Goal: Task Accomplishment & Management: Manage account settings

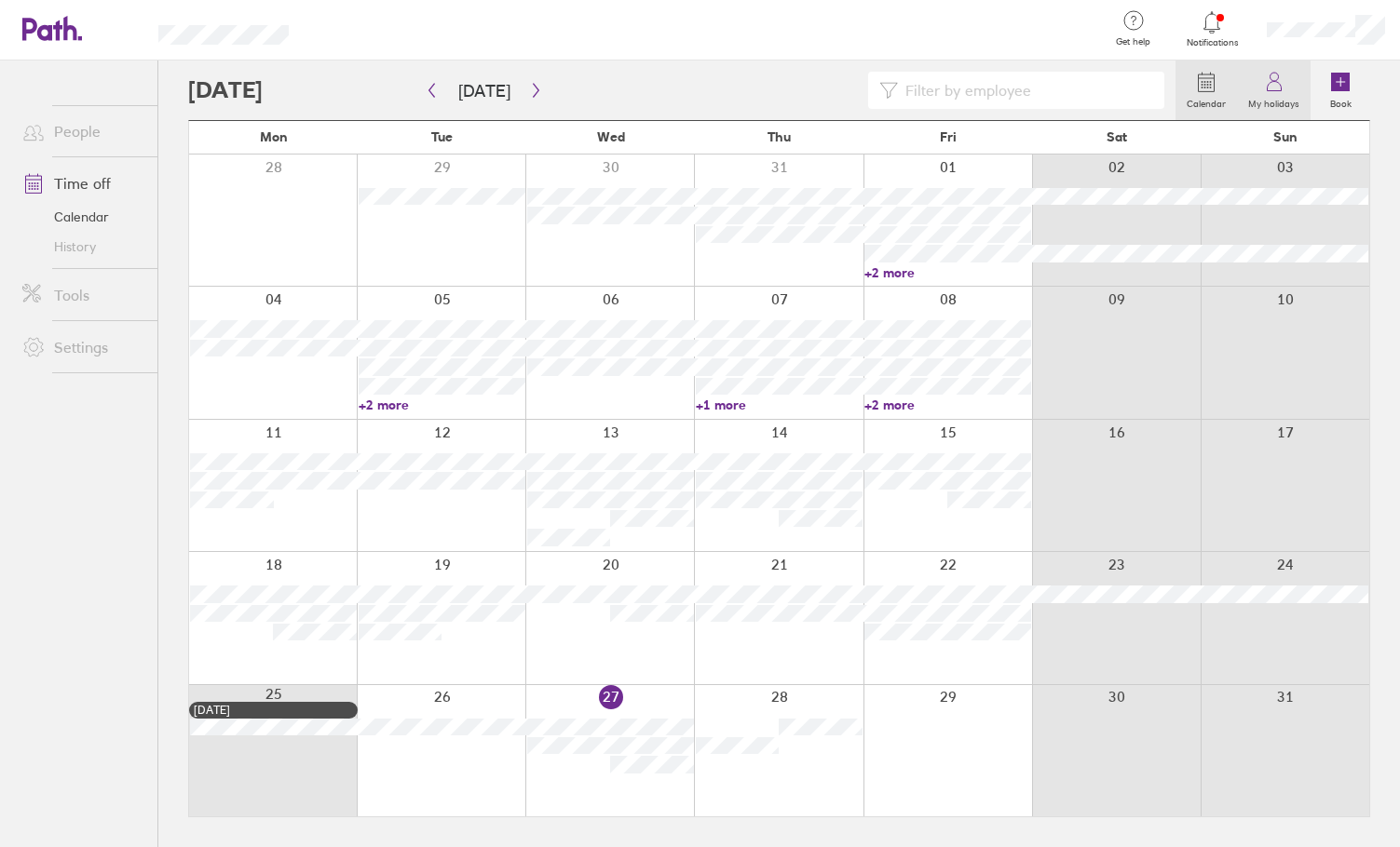
click at [1273, 83] on icon at bounding box center [1273, 81] width 22 height 22
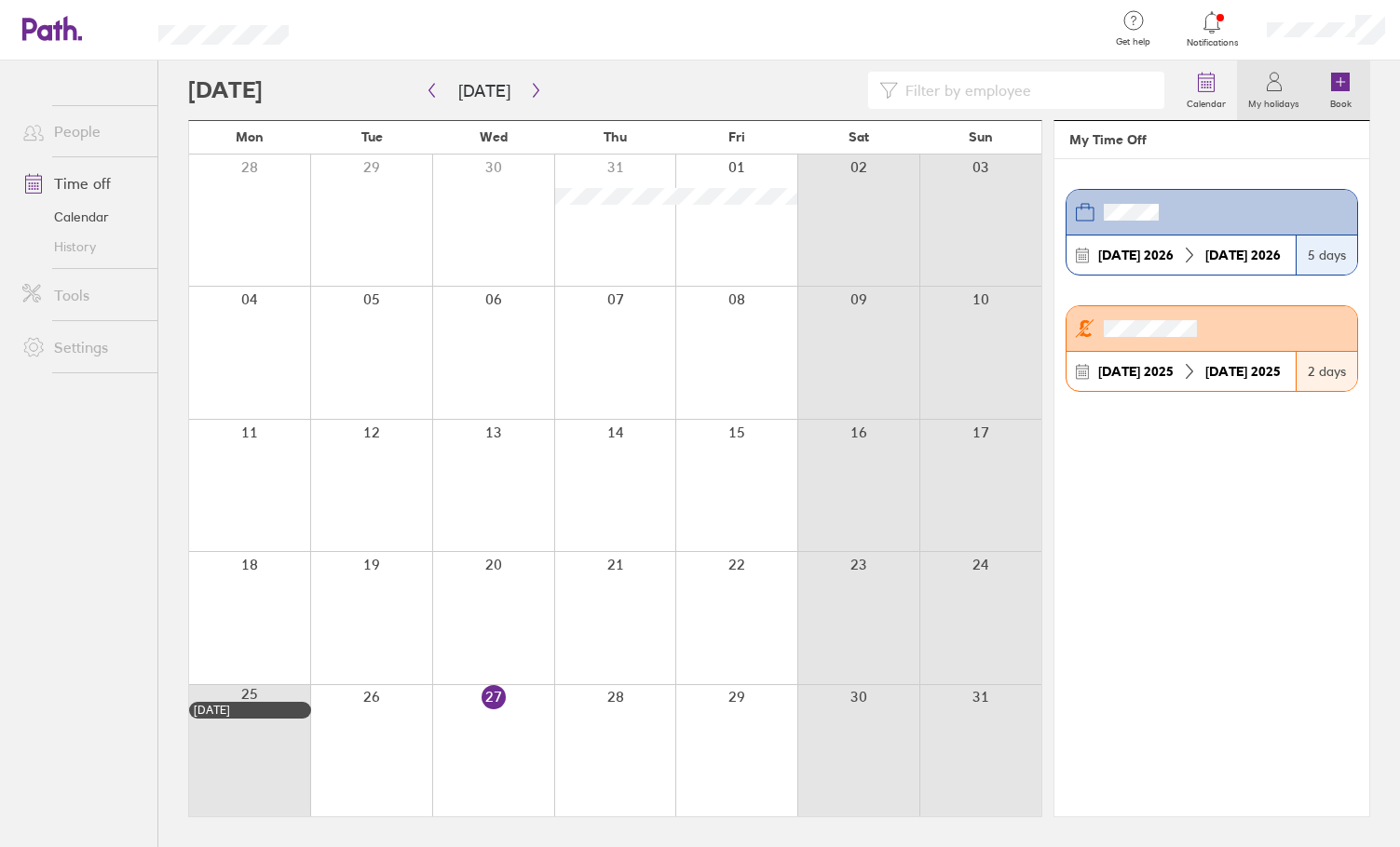
click at [1341, 78] on icon at bounding box center [1339, 81] width 19 height 19
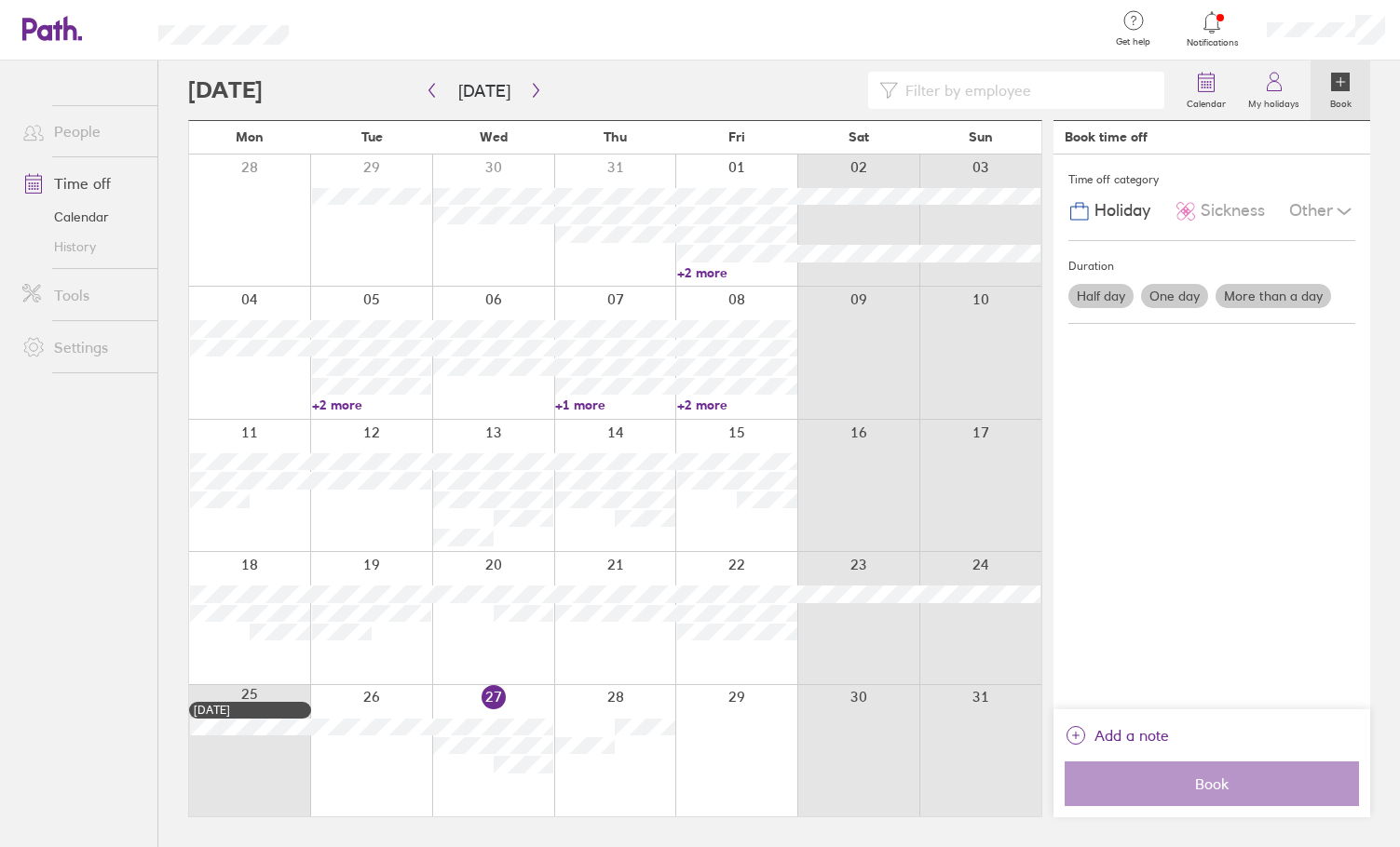
click at [1103, 296] on label "Half day" at bounding box center [1100, 296] width 65 height 24
click at [0, 0] on input "Half day" at bounding box center [0, 0] width 0 height 0
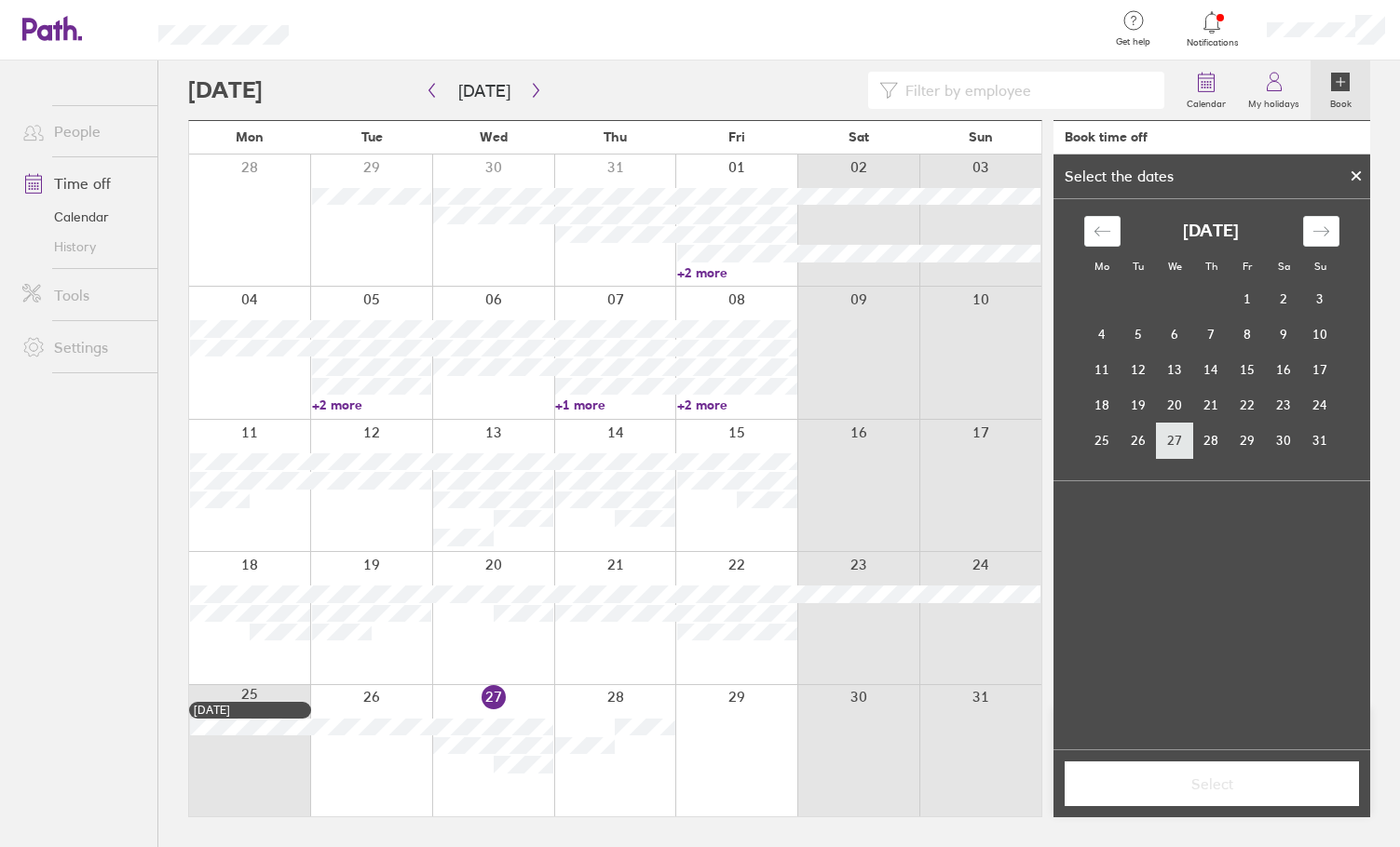
click at [1181, 435] on td "27" at bounding box center [1174, 441] width 36 height 35
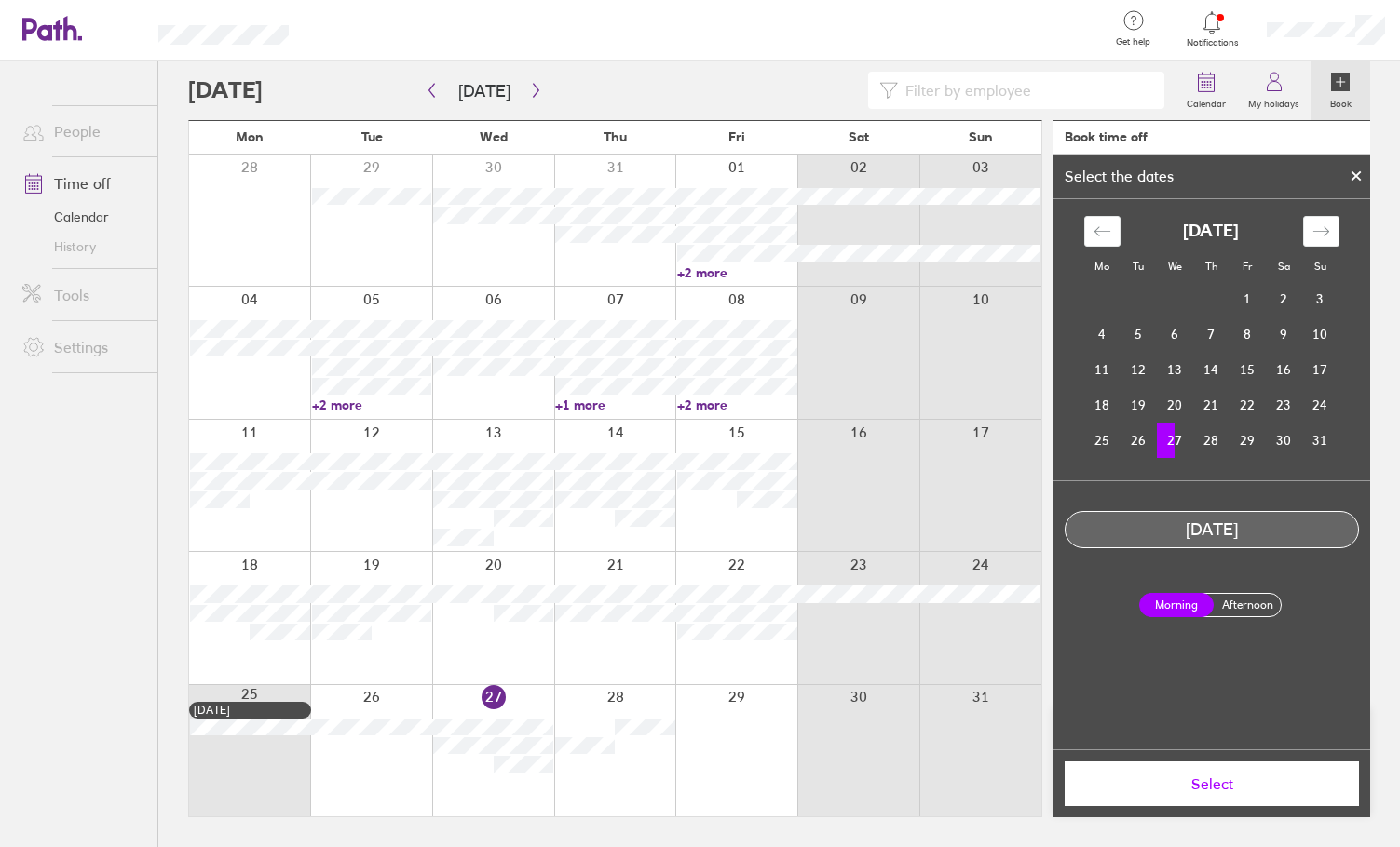
click at [1242, 595] on label "Afternoon" at bounding box center [1247, 605] width 74 height 22
click at [0, 0] on input "Afternoon" at bounding box center [0, 0] width 0 height 0
click at [1217, 782] on span "Select" at bounding box center [1211, 783] width 268 height 17
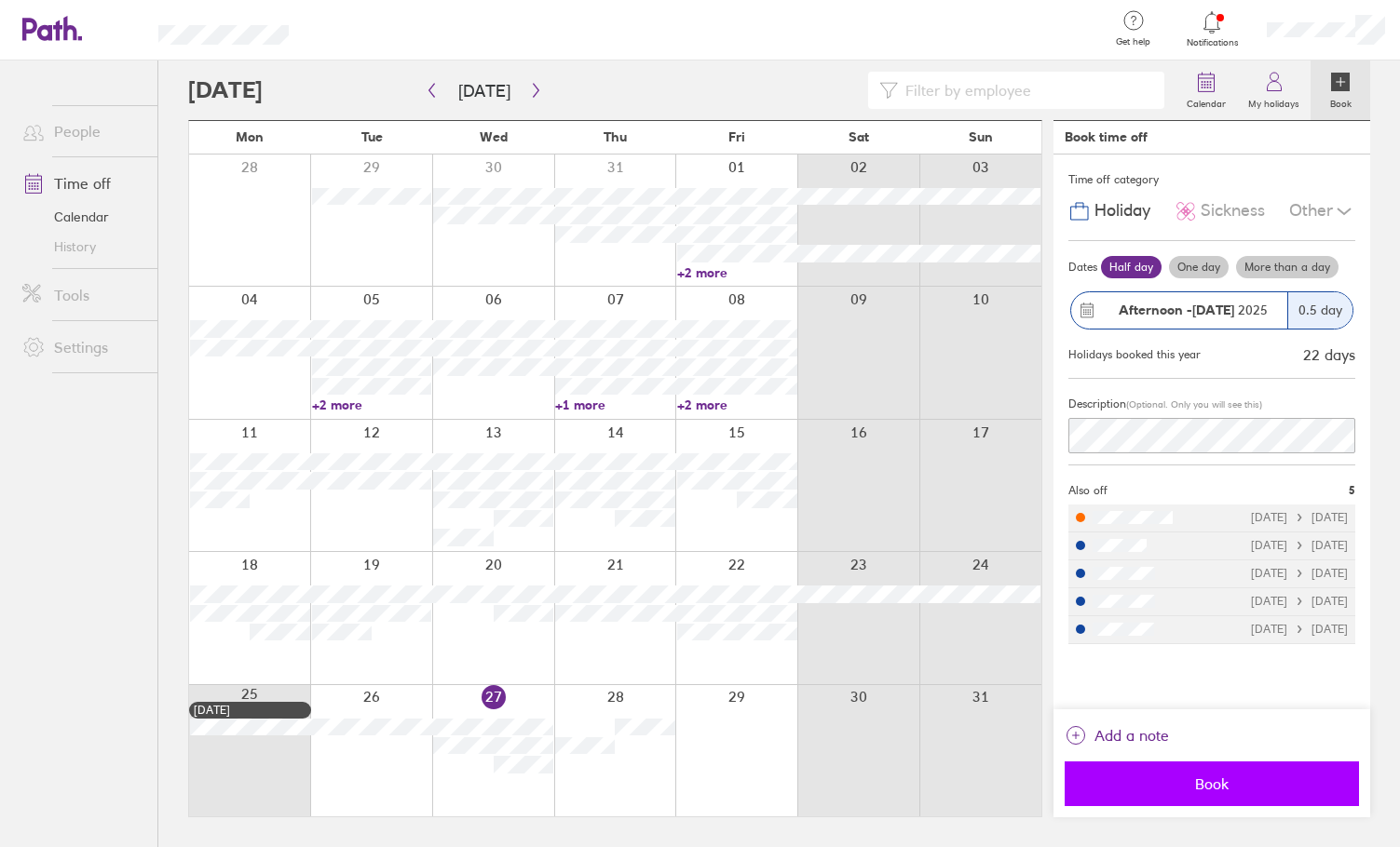
click at [1195, 774] on button "Book" at bounding box center [1210, 784] width 294 height 45
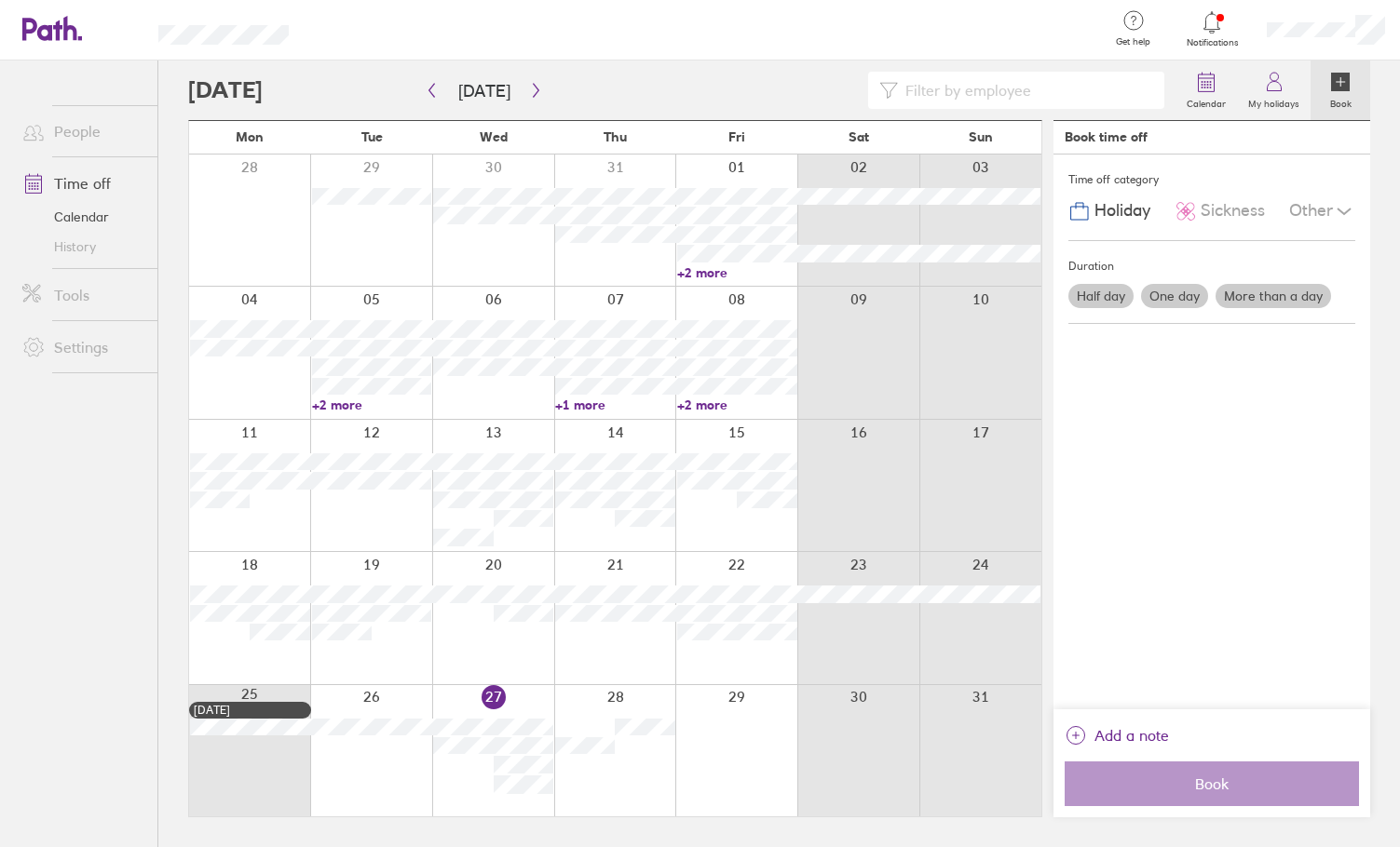
click at [1341, 80] on icon at bounding box center [1339, 81] width 19 height 19
click at [1102, 288] on label "Half day" at bounding box center [1100, 296] width 65 height 24
click at [0, 0] on input "Half day" at bounding box center [0, 0] width 0 height 0
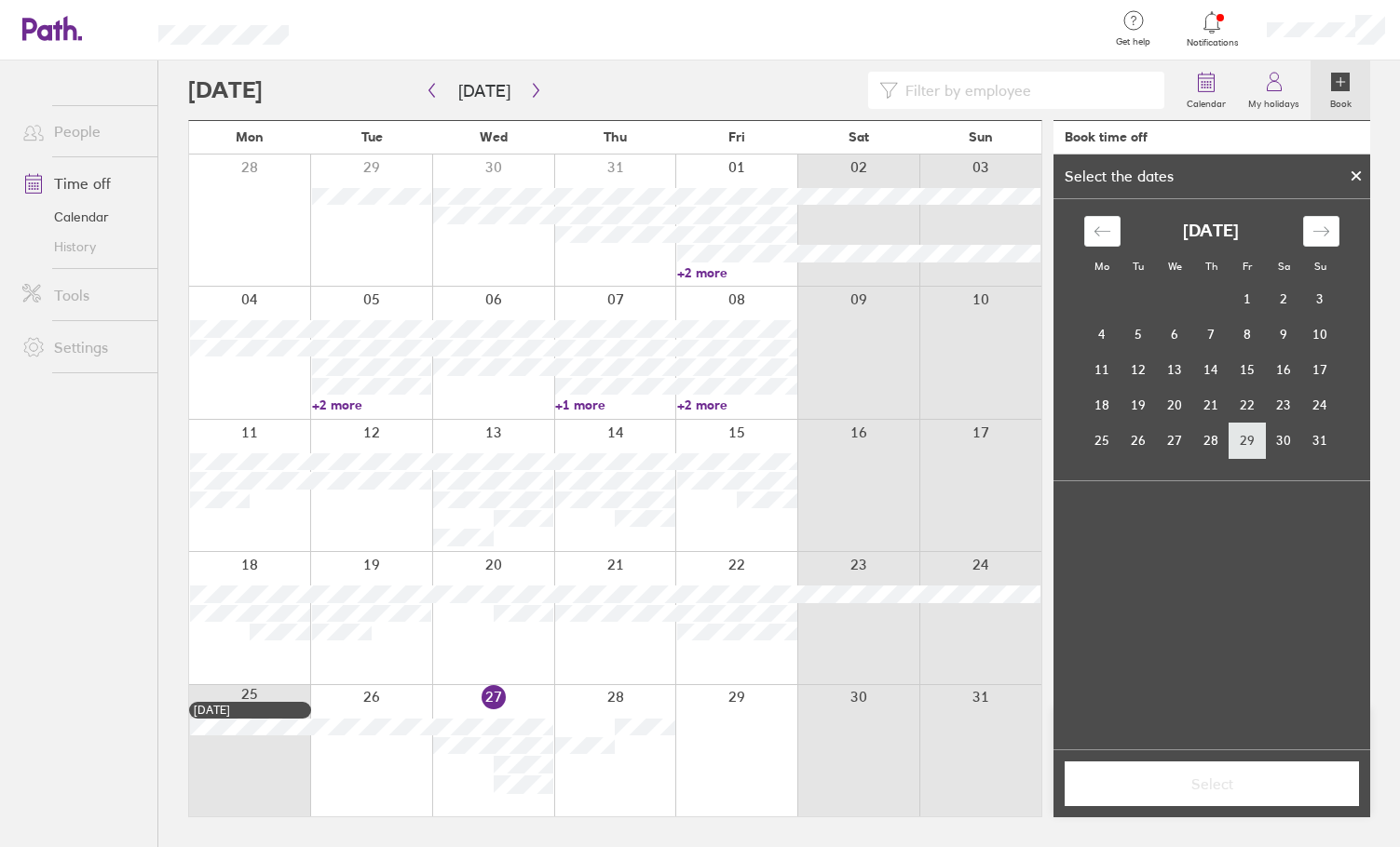
click at [1242, 440] on td "29" at bounding box center [1247, 441] width 36 height 35
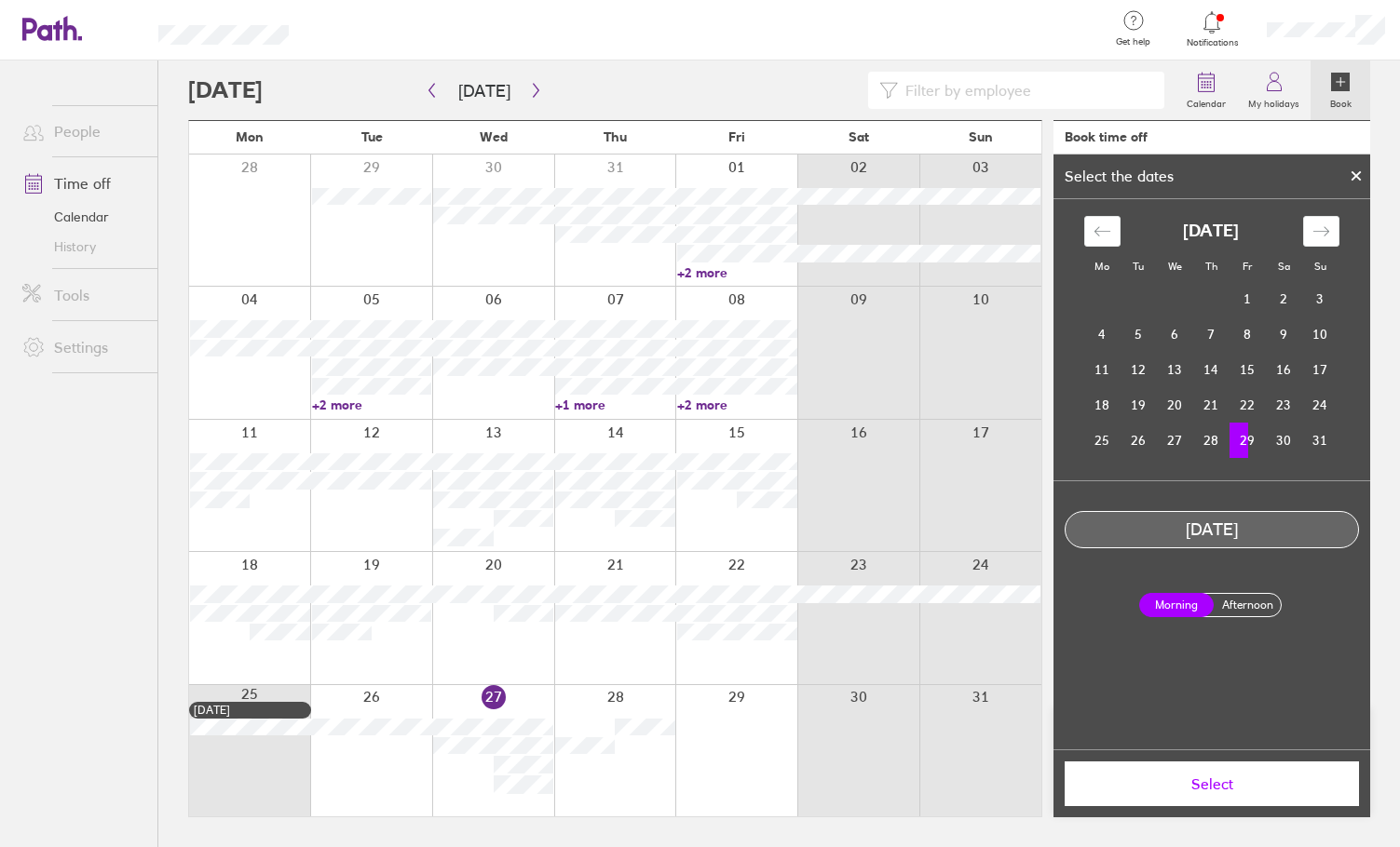
click at [1247, 604] on label "Afternoon" at bounding box center [1247, 605] width 74 height 22
click at [0, 0] on input "Afternoon" at bounding box center [0, 0] width 0 height 0
click at [1167, 782] on span "Select" at bounding box center [1211, 783] width 268 height 17
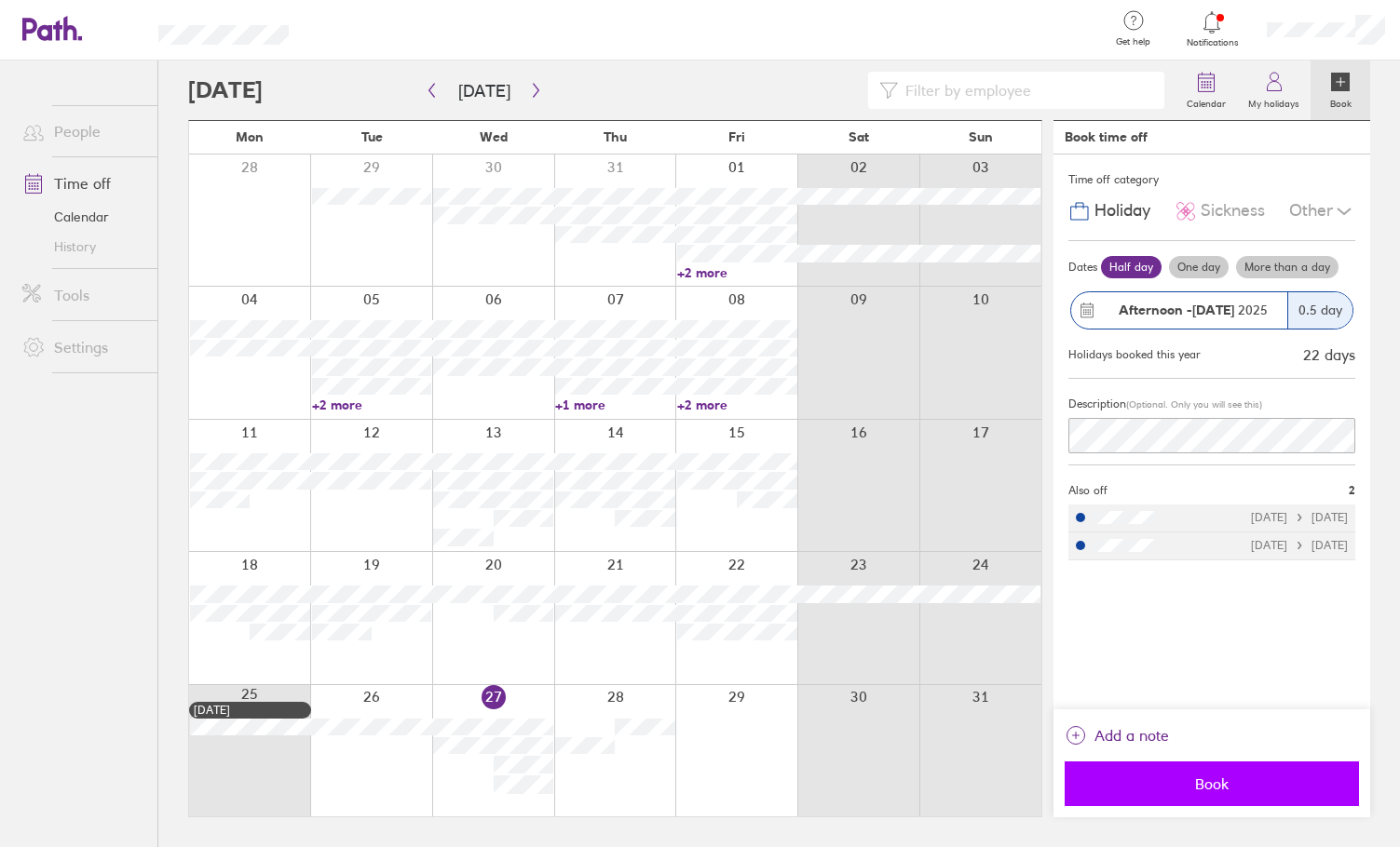
click at [1243, 767] on button "Book" at bounding box center [1210, 784] width 294 height 45
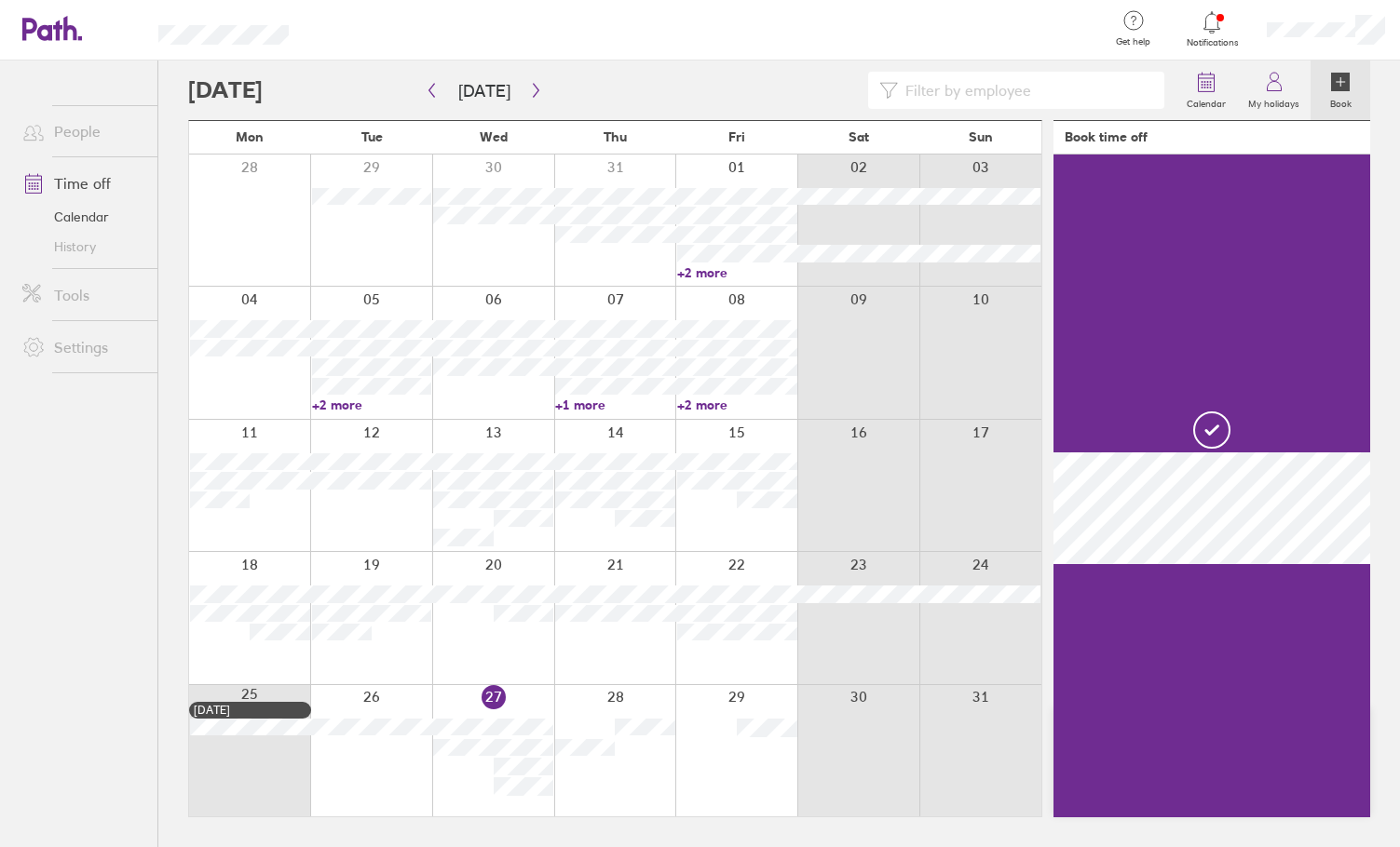
click at [1209, 27] on icon at bounding box center [1211, 21] width 22 height 22
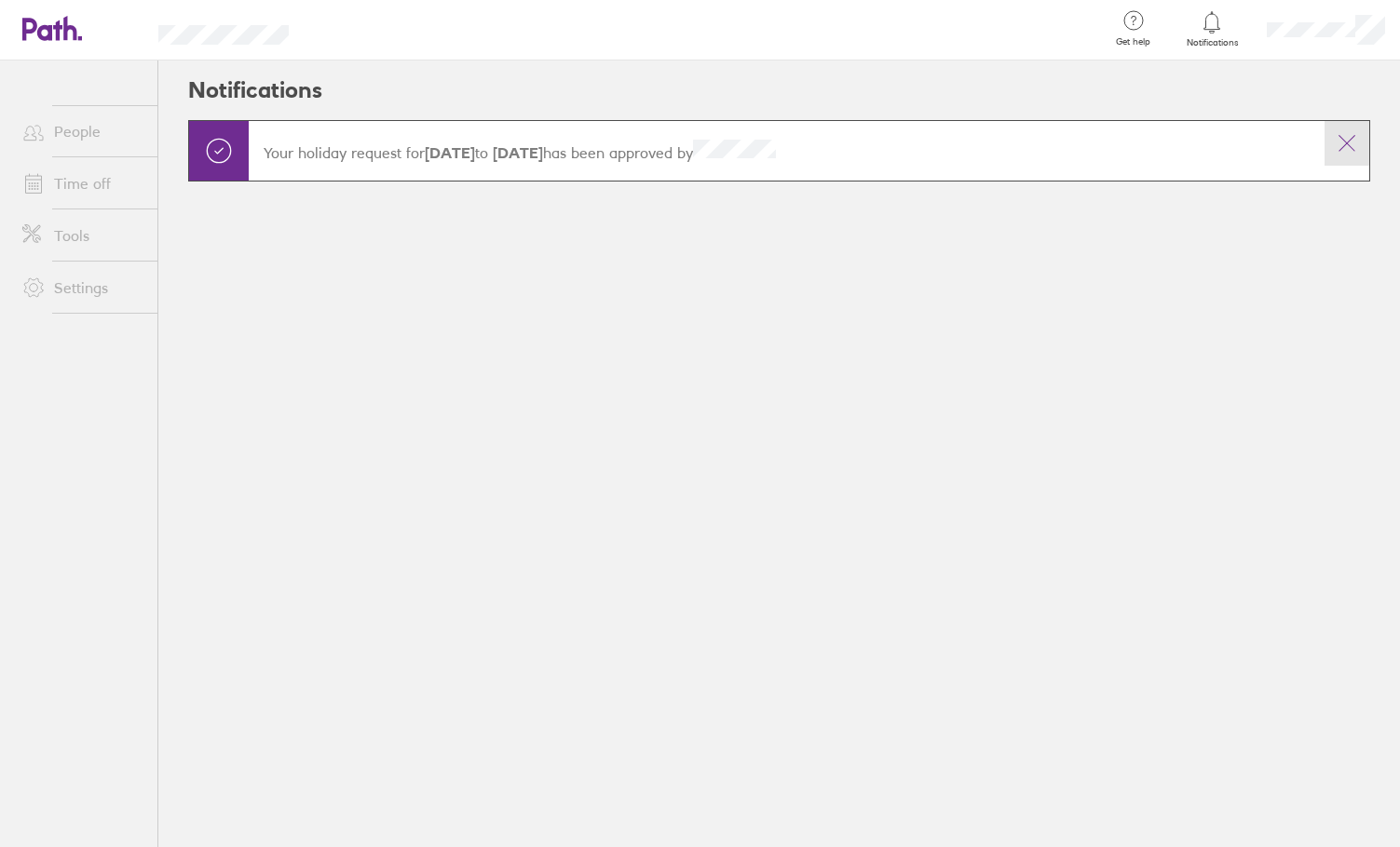
click at [1346, 143] on icon at bounding box center [1346, 143] width 22 height 22
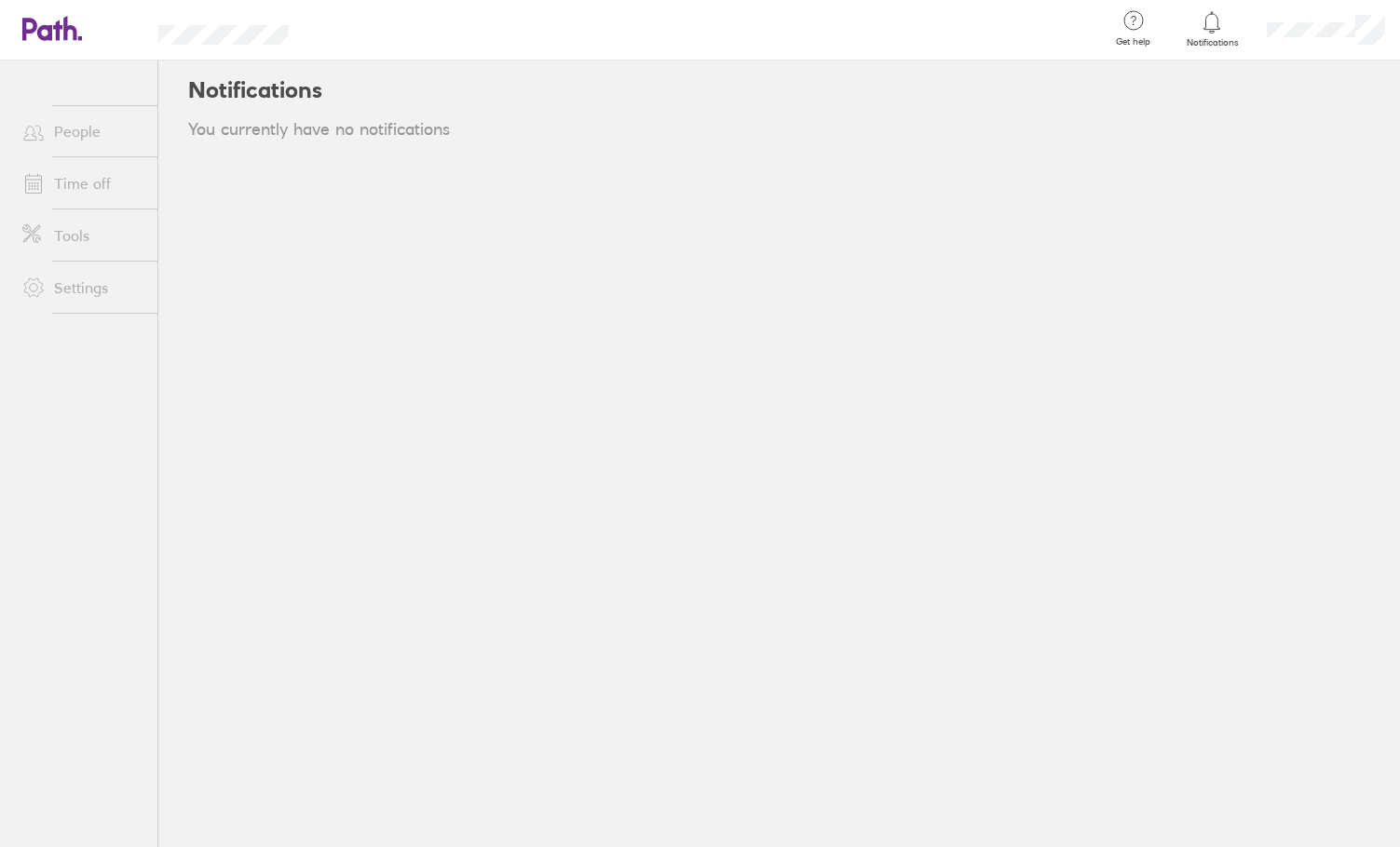
click at [1167, 692] on div "Notifications You currently have no notifications" at bounding box center [779, 453] width 1242 height 786
